Goal: Task Accomplishment & Management: Use online tool/utility

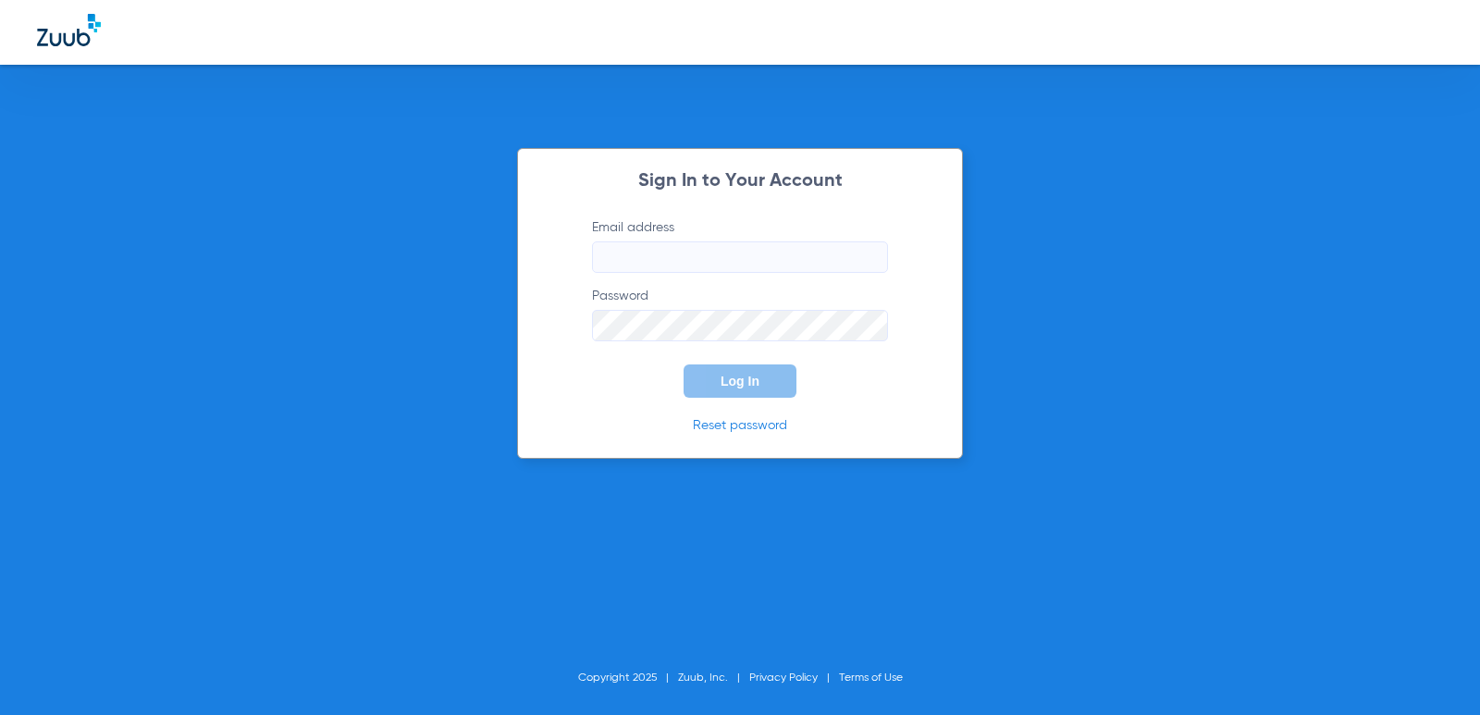
type input "[EMAIL_ADDRESS][DOMAIN_NAME]"
click at [775, 380] on button "Log In" at bounding box center [740, 380] width 113 height 33
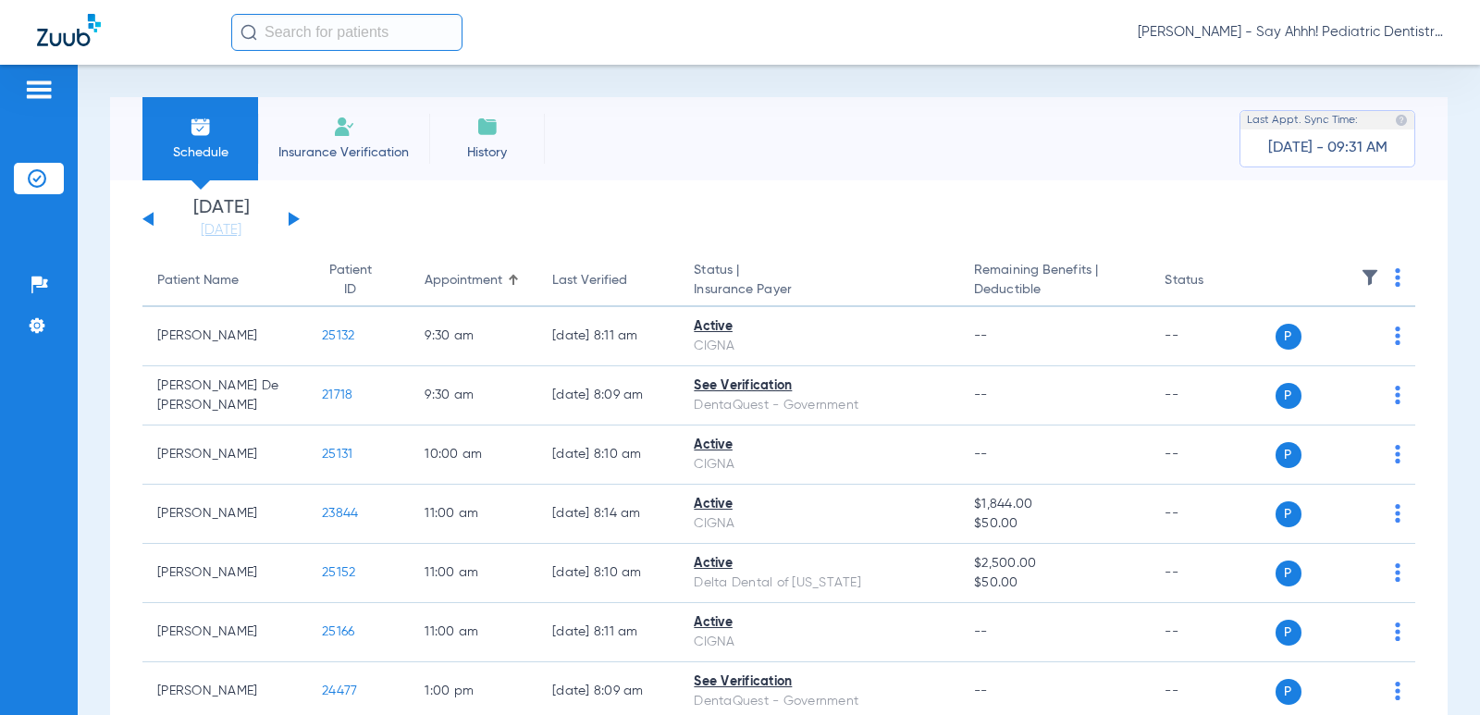
click at [291, 219] on button at bounding box center [294, 219] width 11 height 14
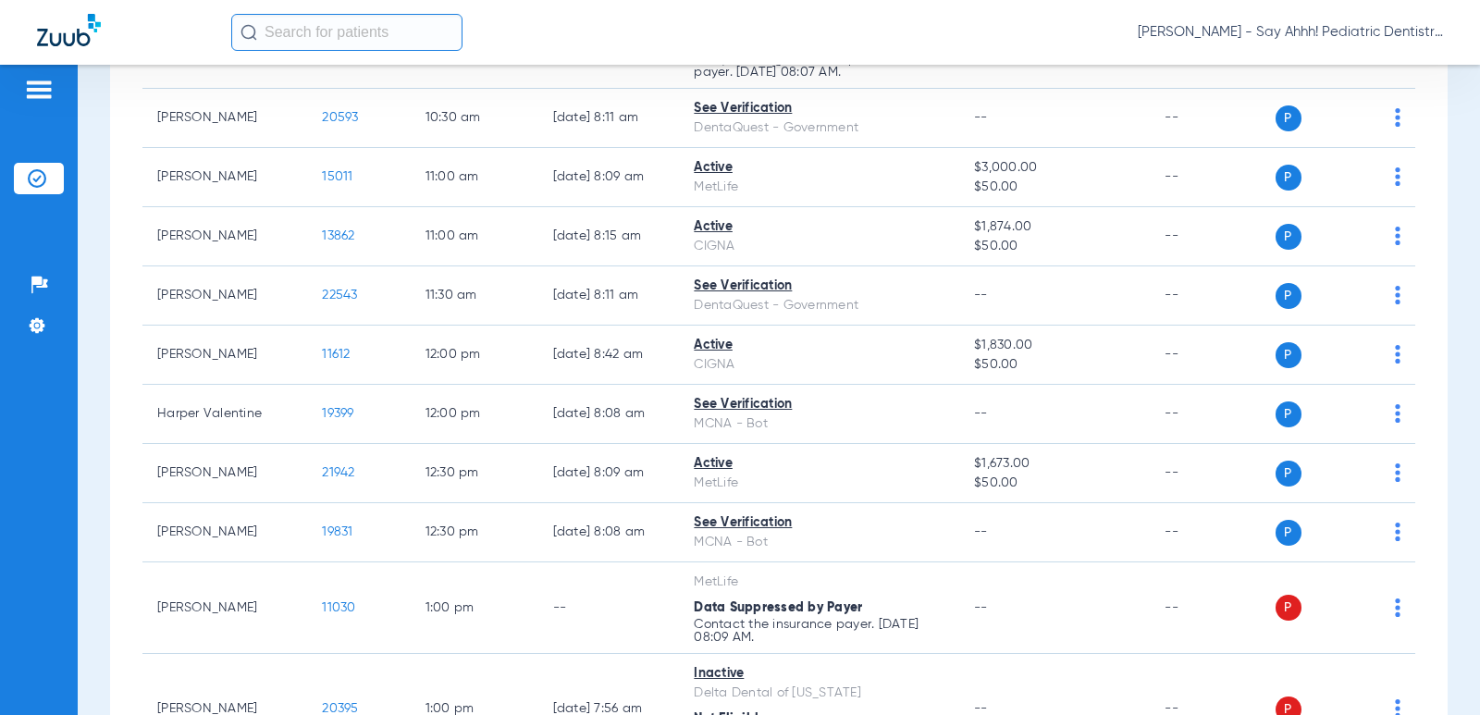
scroll to position [717, 0]
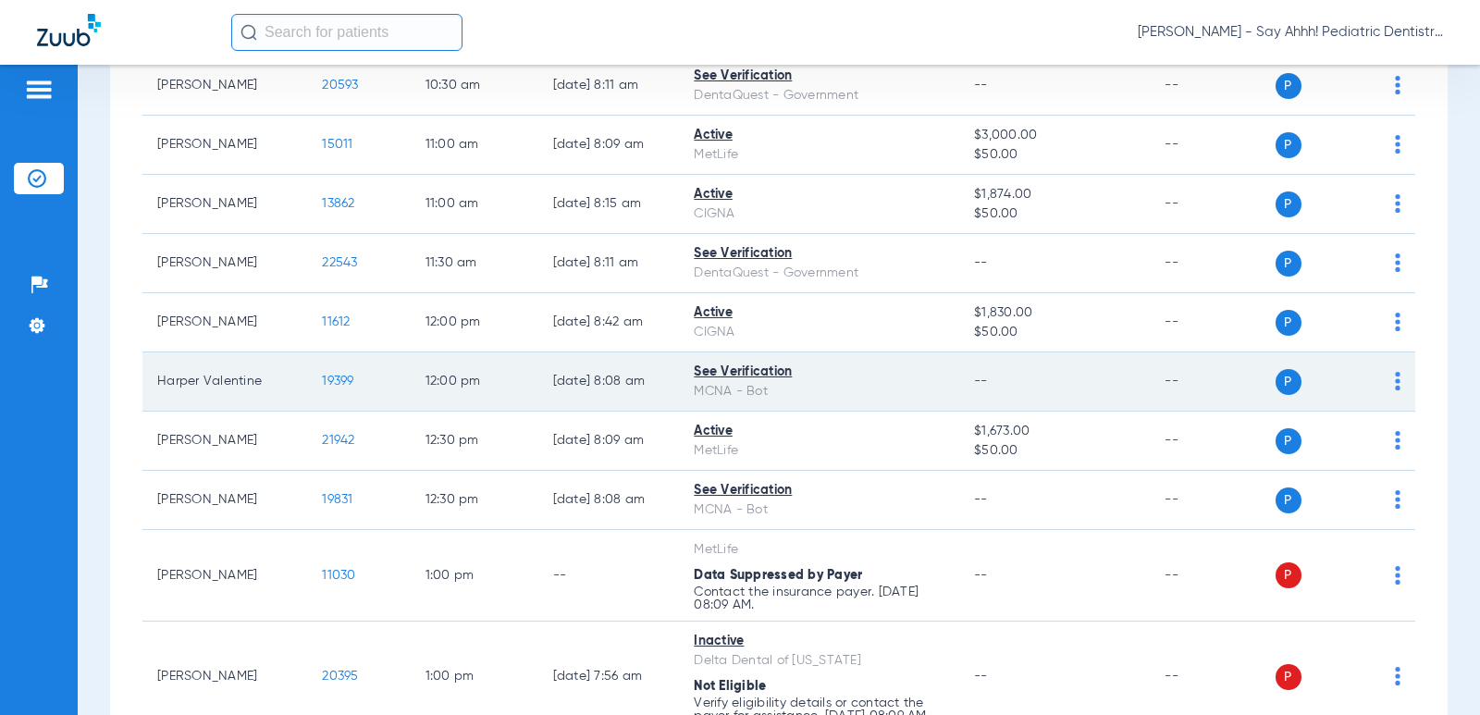
click at [322, 379] on span "19399" at bounding box center [337, 381] width 31 height 13
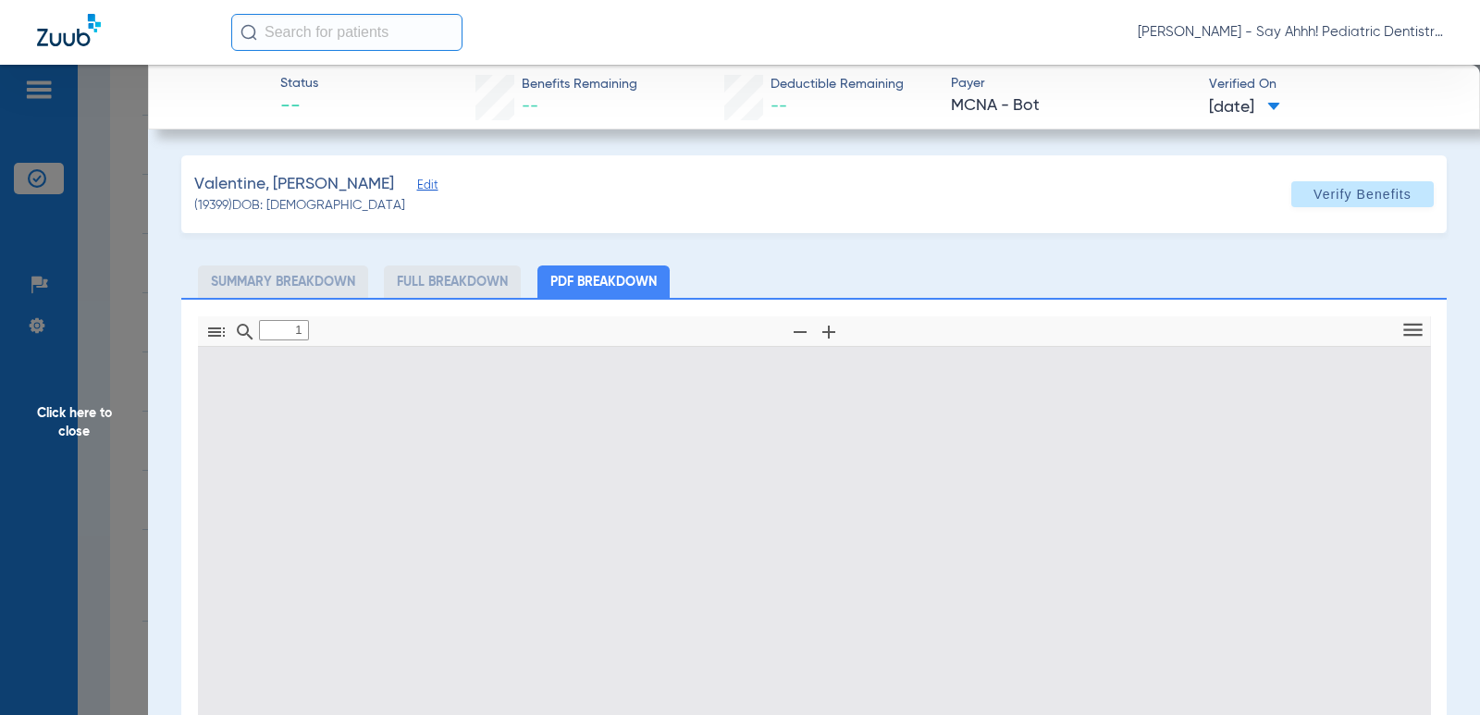
type input "0"
select select "page-width"
type input "1"
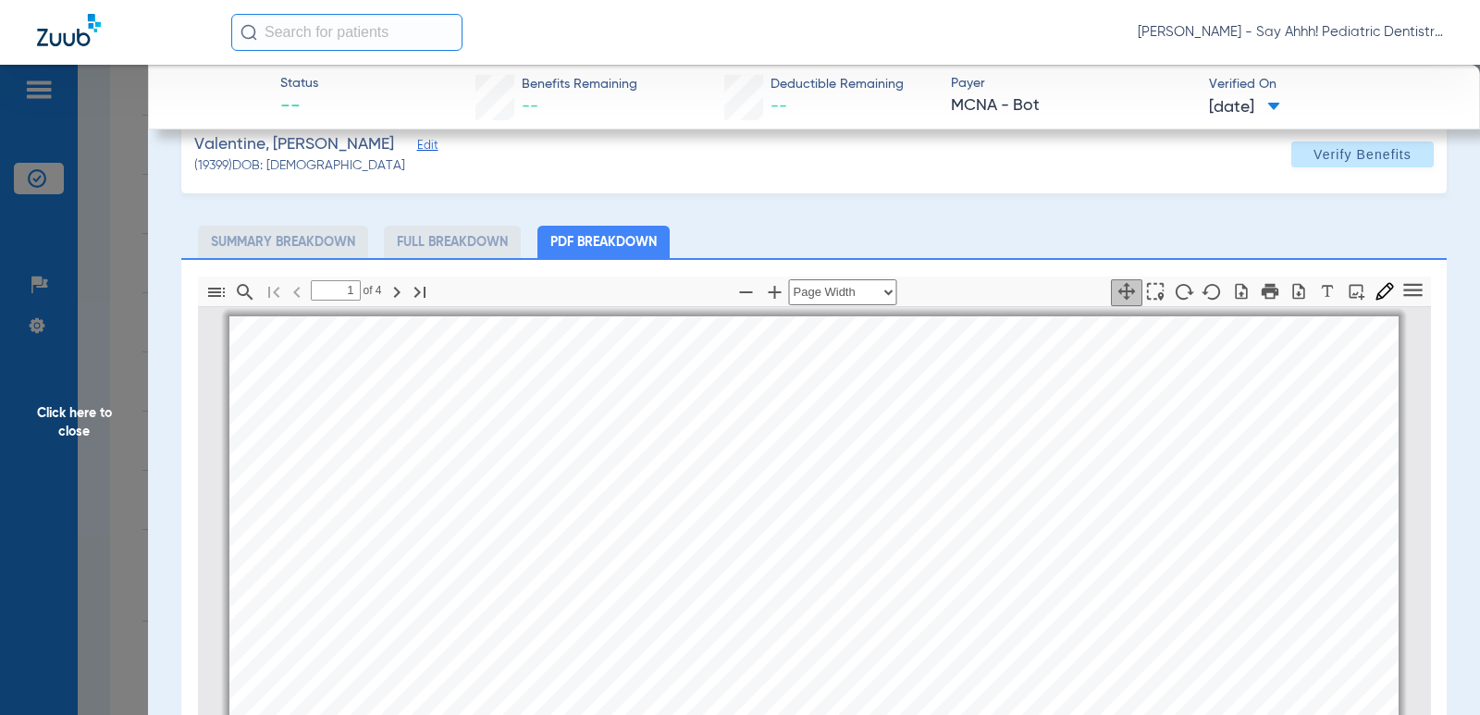
scroll to position [30, 0]
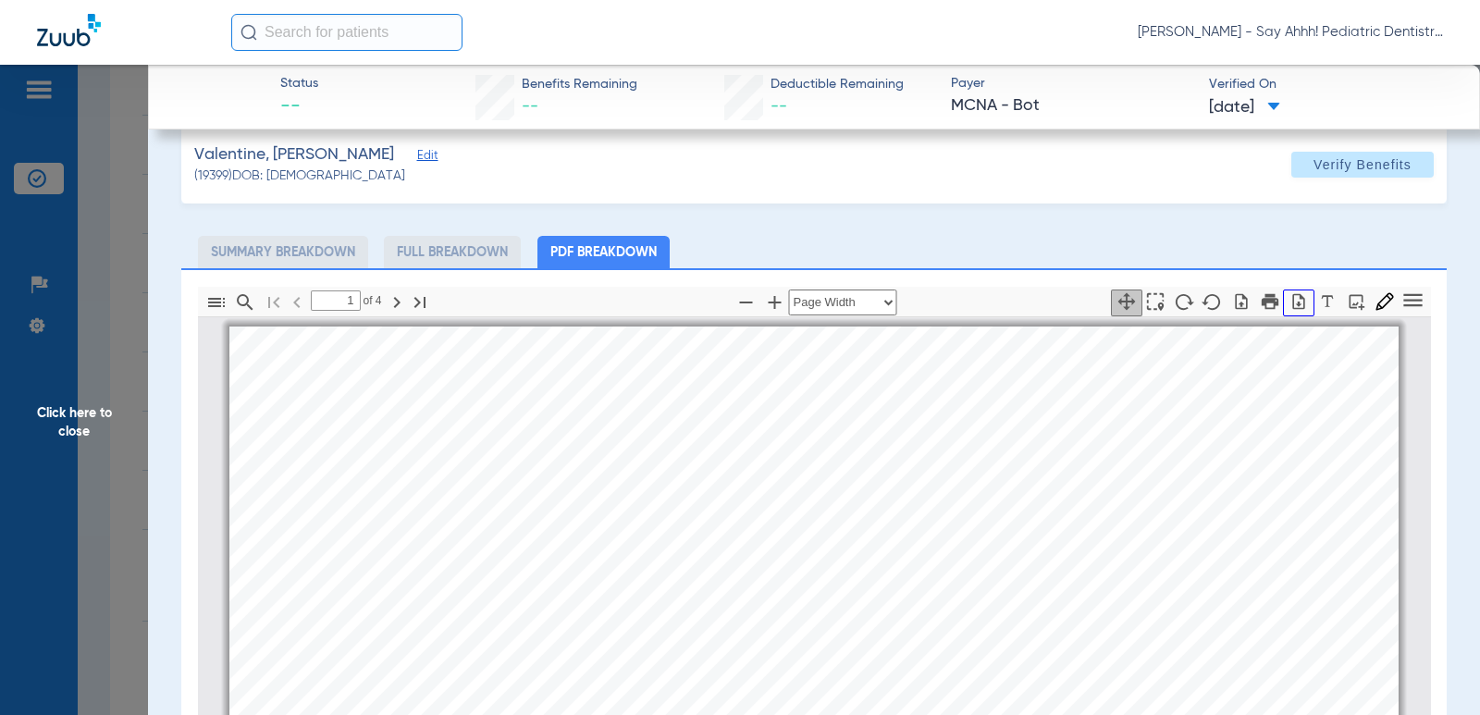
click at [1290, 302] on icon "button" at bounding box center [1299, 301] width 19 height 19
